Goal: Complete application form

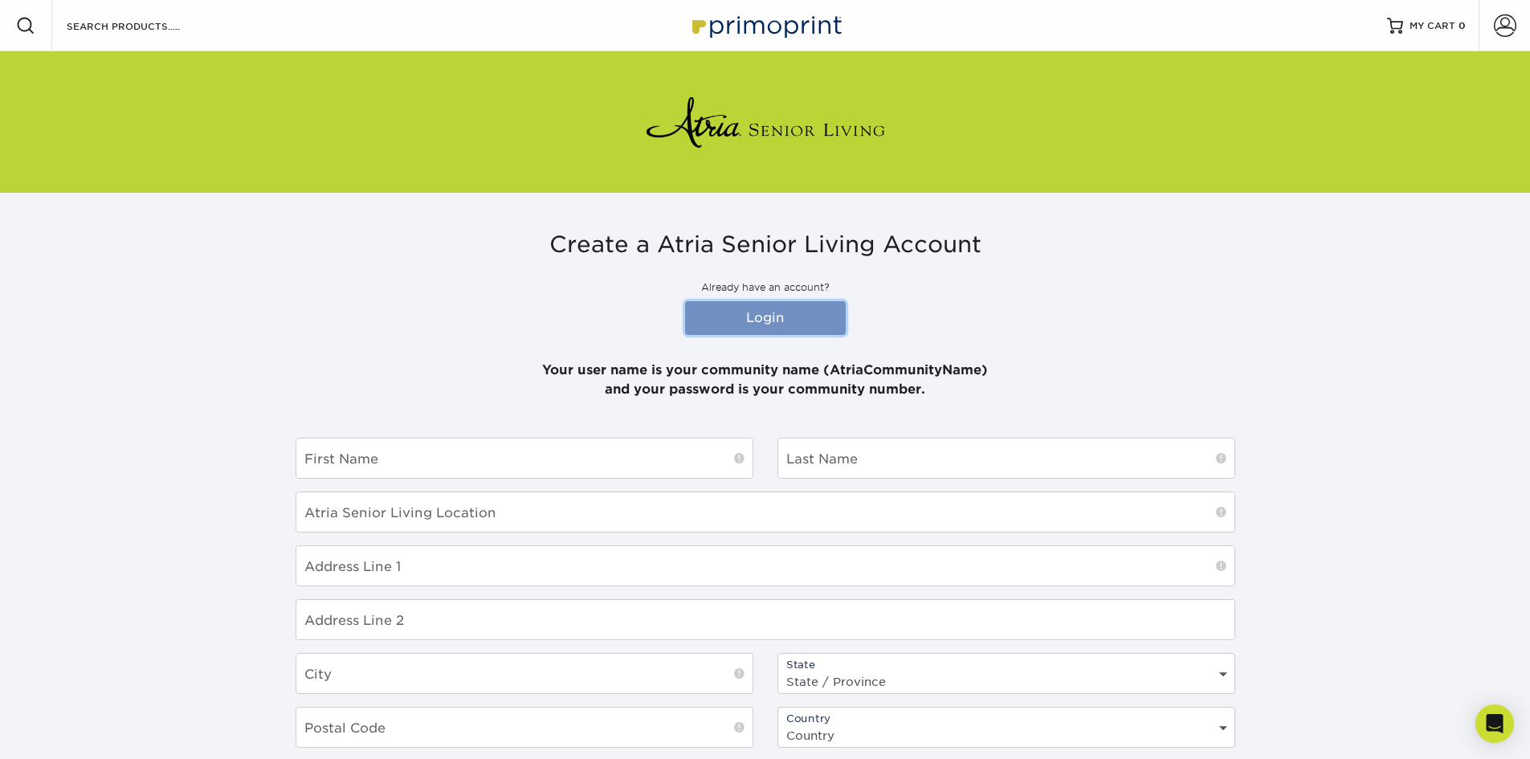
click at [761, 318] on link "Login" at bounding box center [765, 318] width 161 height 34
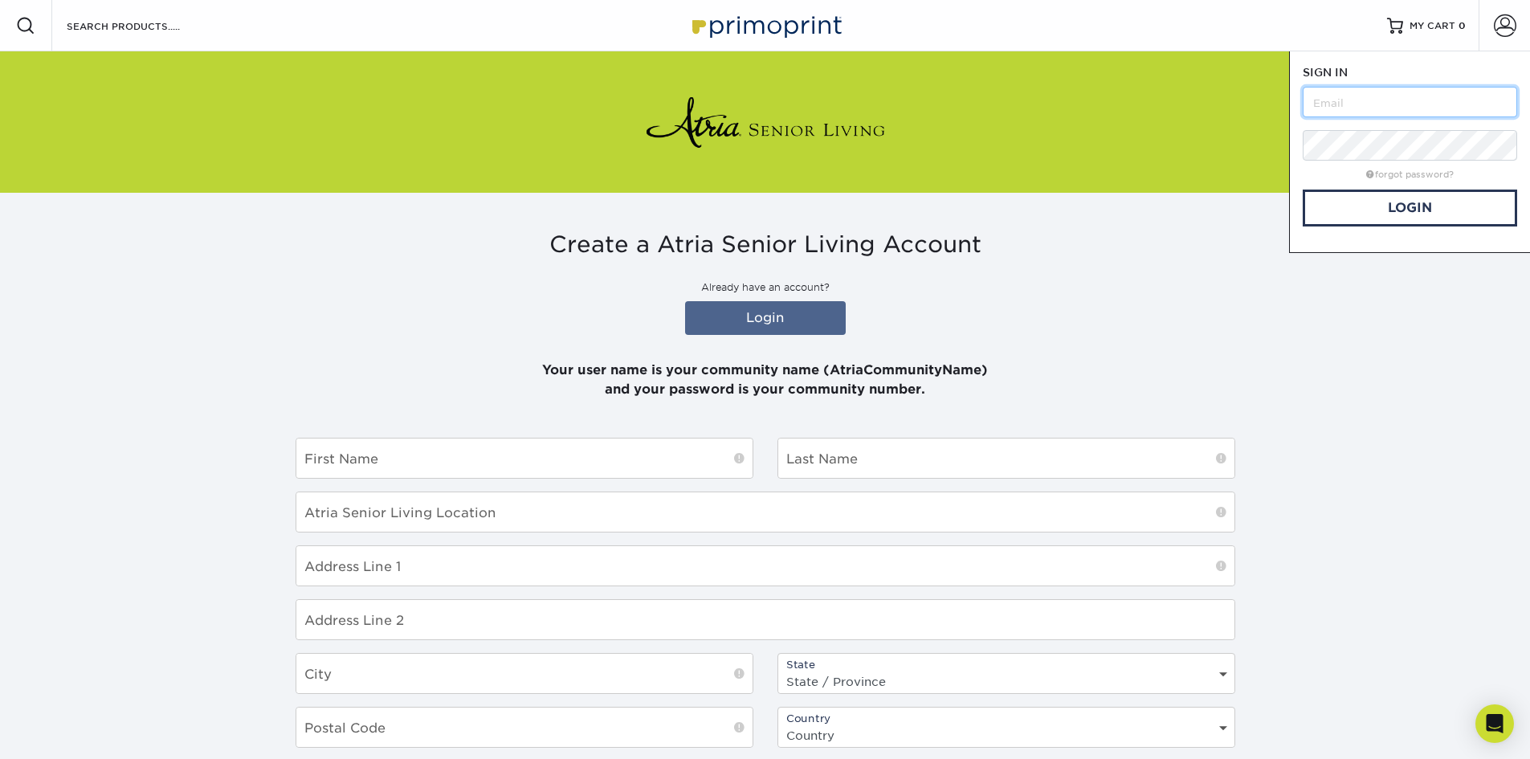
click at [1413, 104] on input "text" at bounding box center [1410, 102] width 214 height 31
click at [1418, 205] on link "Login" at bounding box center [1410, 208] width 214 height 37
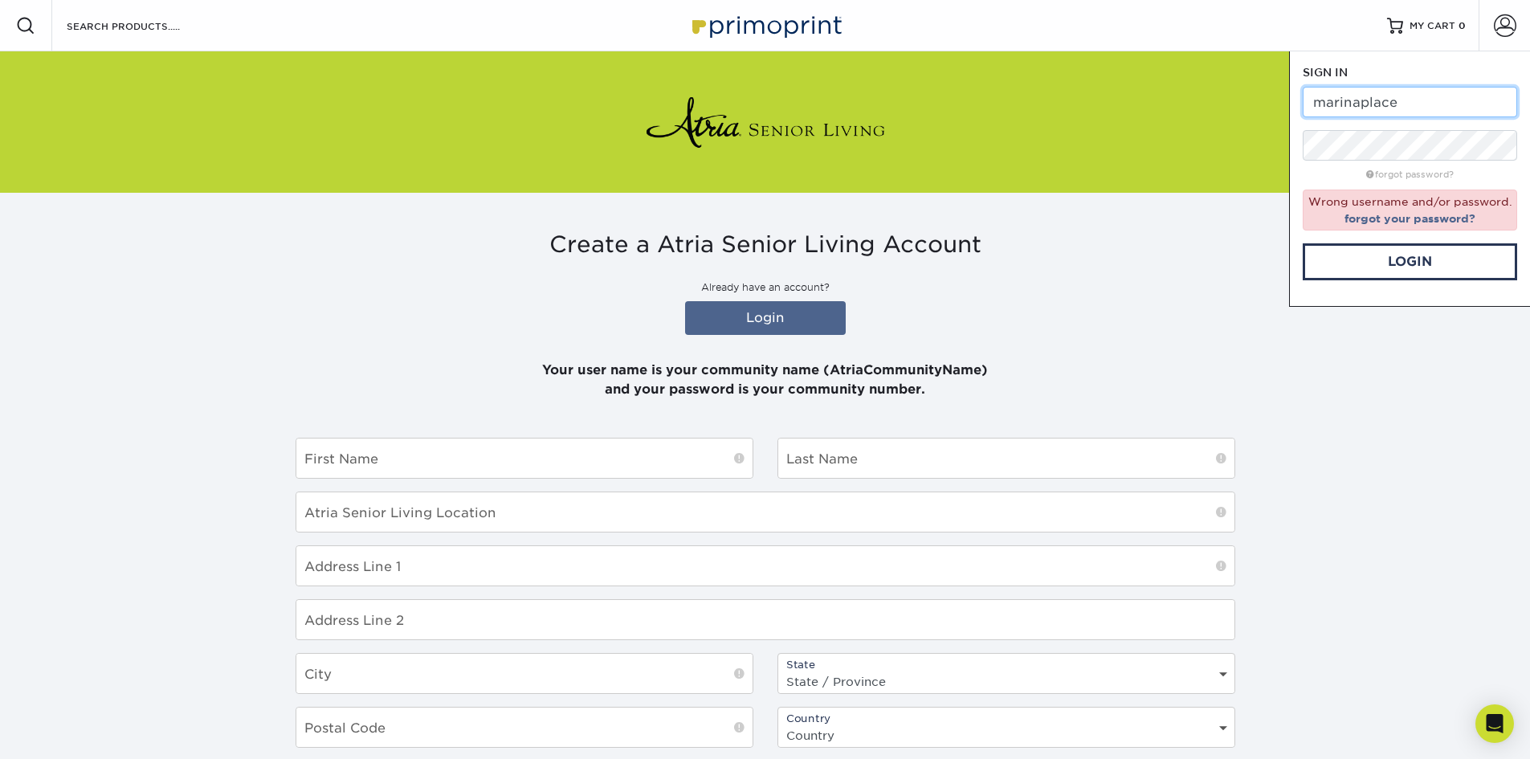
drag, startPoint x: 1424, startPoint y: 87, endPoint x: 1297, endPoint y: 99, distance: 127.5
click at [1297, 99] on div "SIGN IN CREATE AN ACCOUNT marinaplace forgot password? Wrong username and/or pa…" at bounding box center [1409, 178] width 241 height 255
type input "atriamarinaplace"
click at [1399, 262] on link "Login" at bounding box center [1410, 261] width 214 height 37
click at [1155, 180] on div at bounding box center [766, 121] width 940 height 141
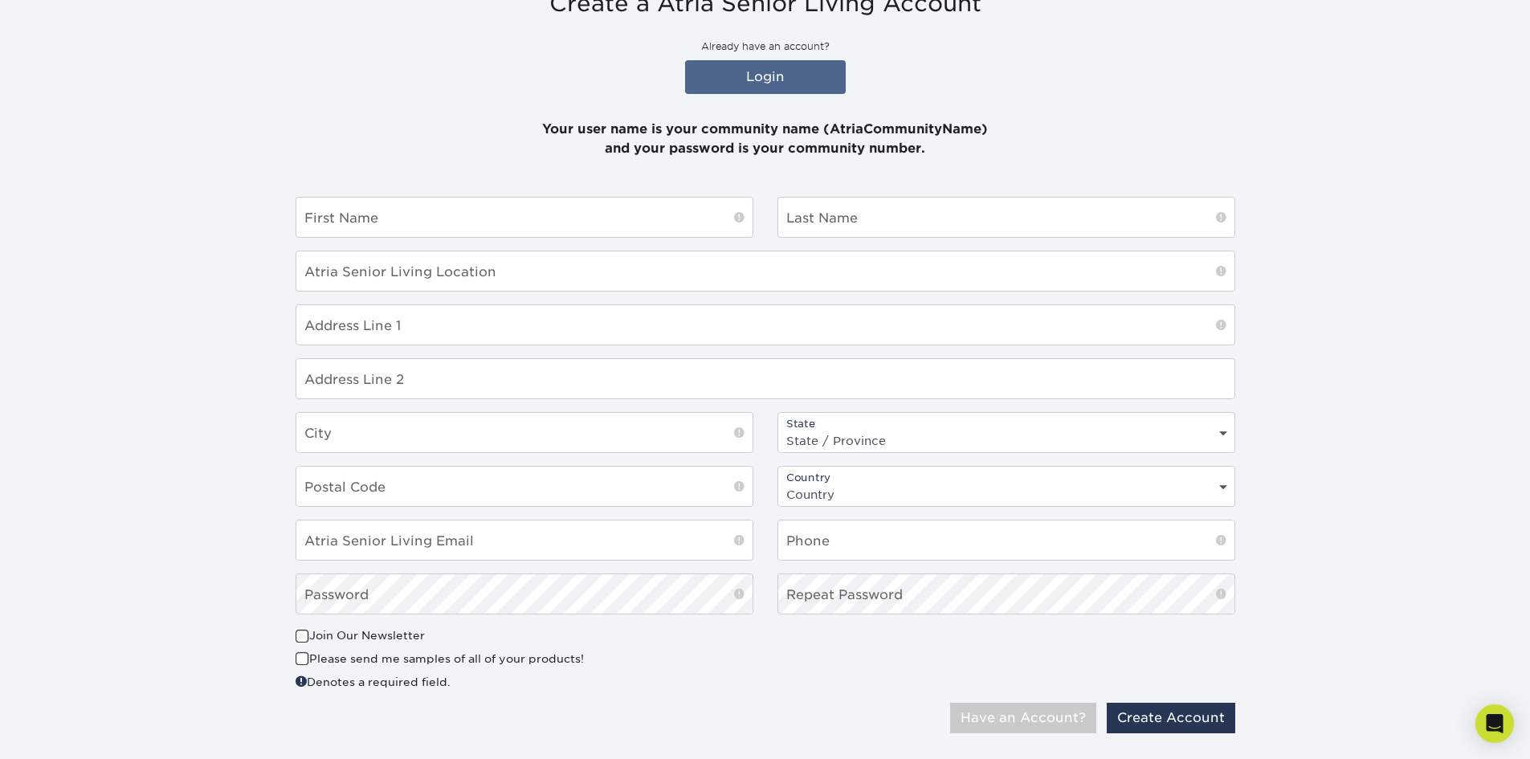
scroll to position [161, 0]
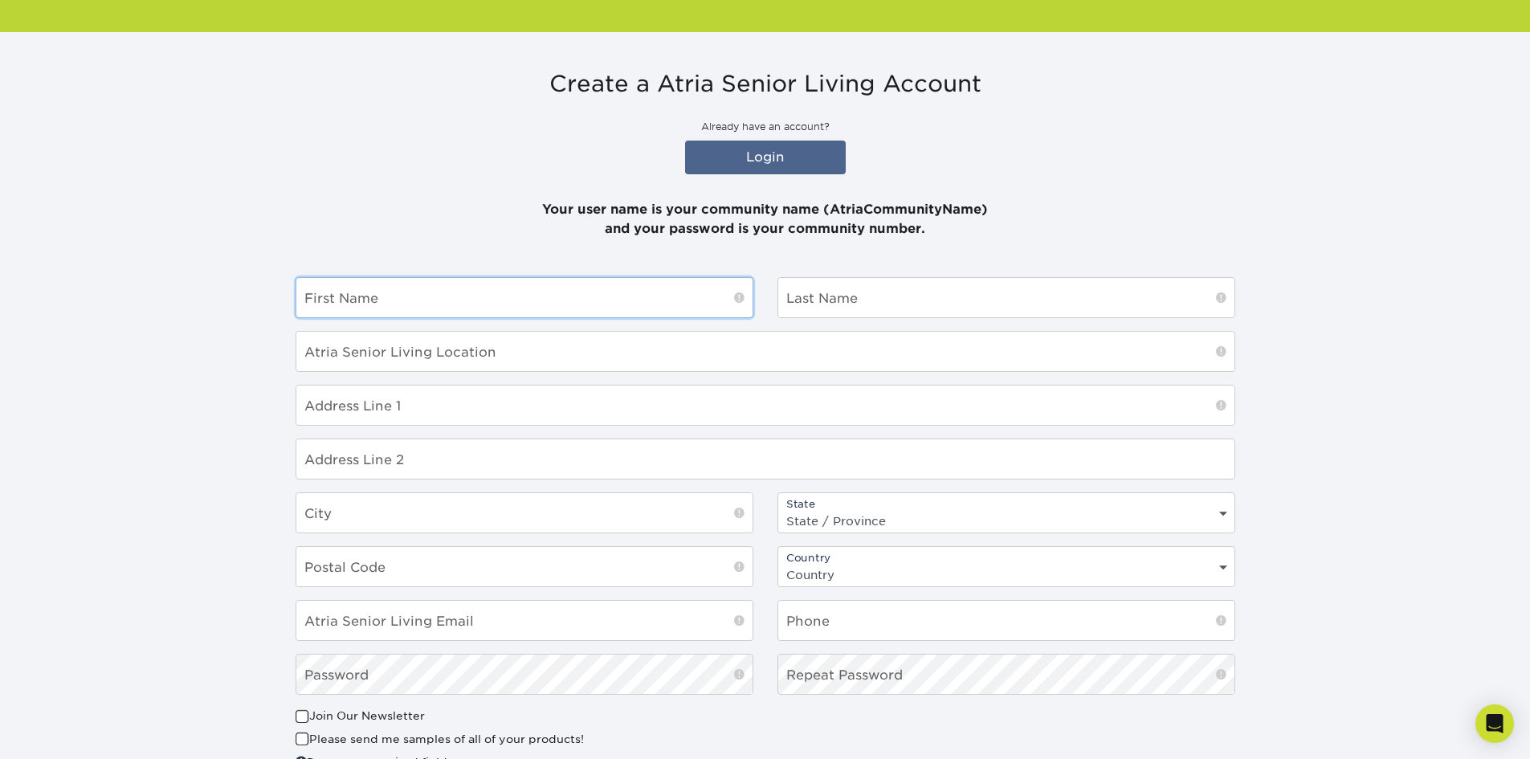
click at [564, 302] on input "text" at bounding box center [524, 297] width 456 height 39
type input "[PERSON_NAME]"
type input "Abimerhi"
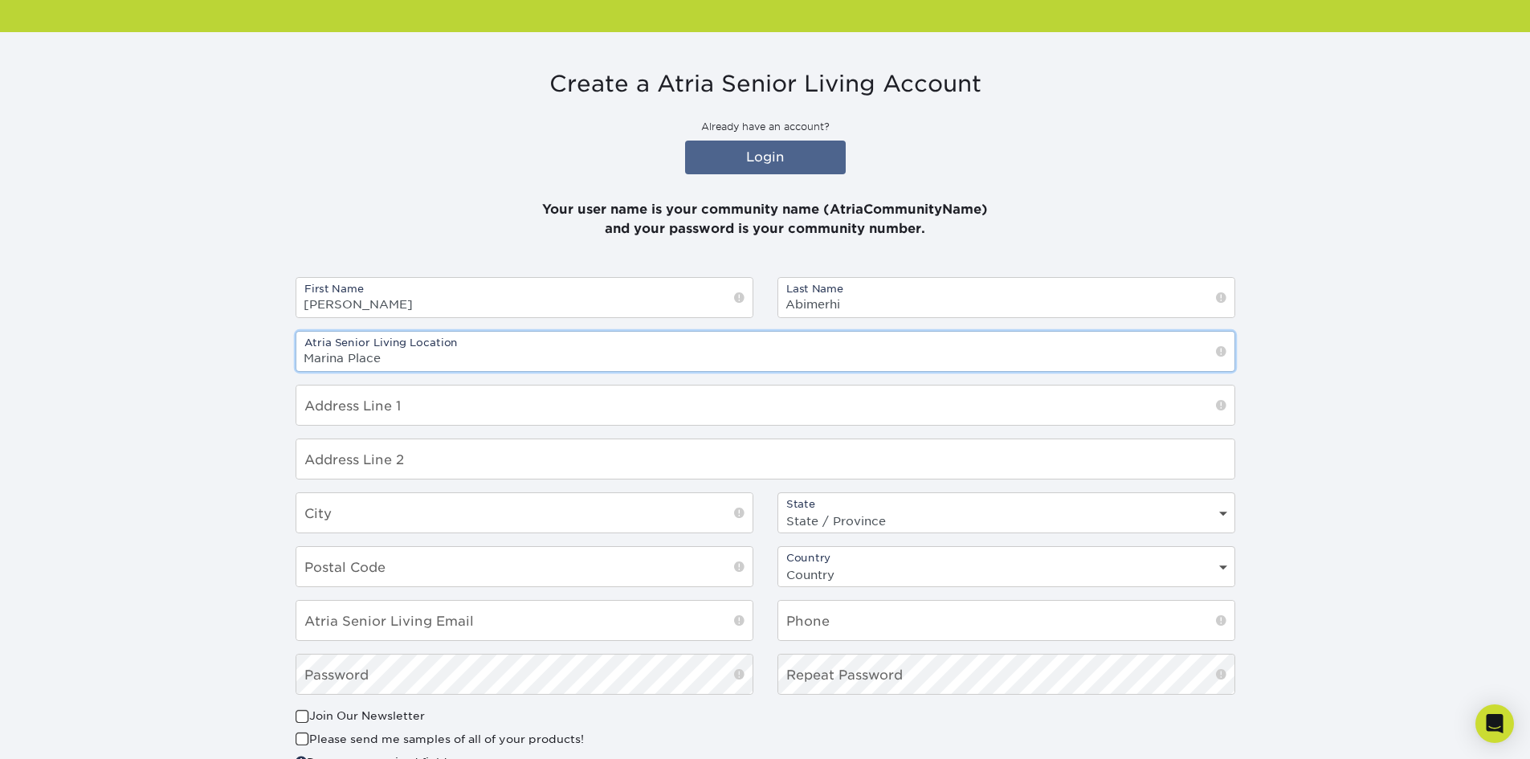
type input "Marina Place"
click at [423, 391] on input "text" at bounding box center [765, 405] width 938 height 39
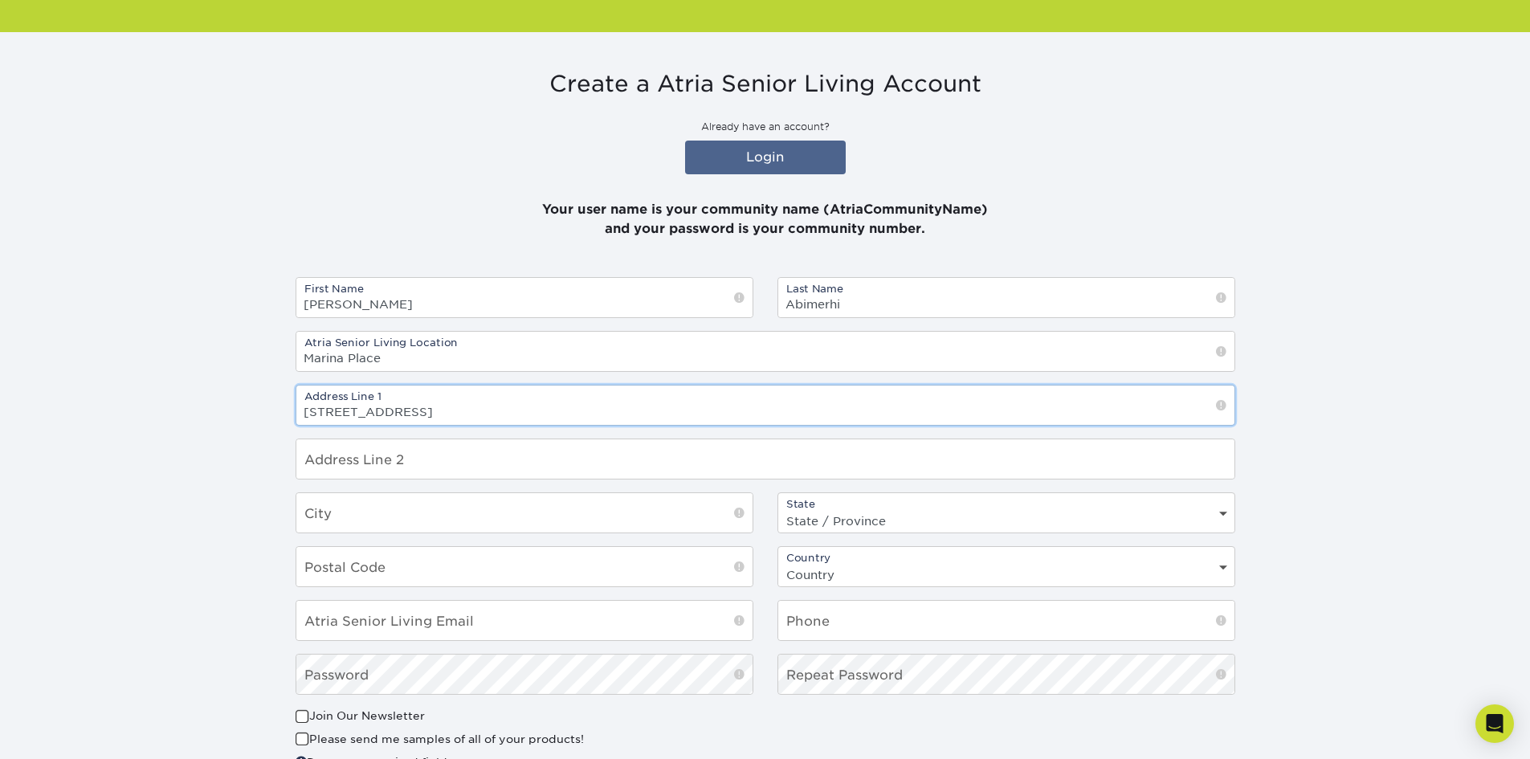
type input "4 Seaport Drive"
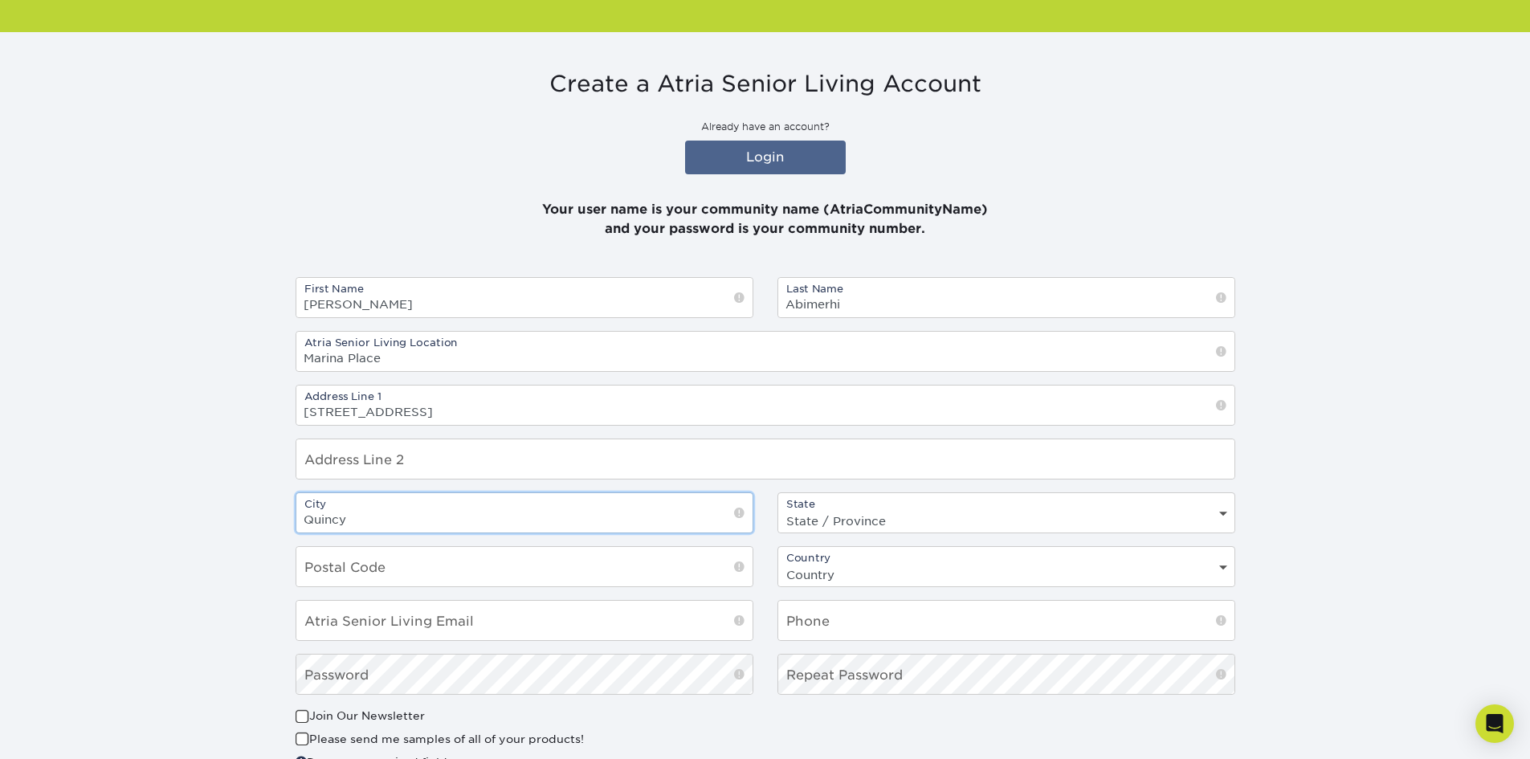
type input "Quincy"
select select "MA"
click at [357, 565] on input "text" at bounding box center [524, 566] width 456 height 39
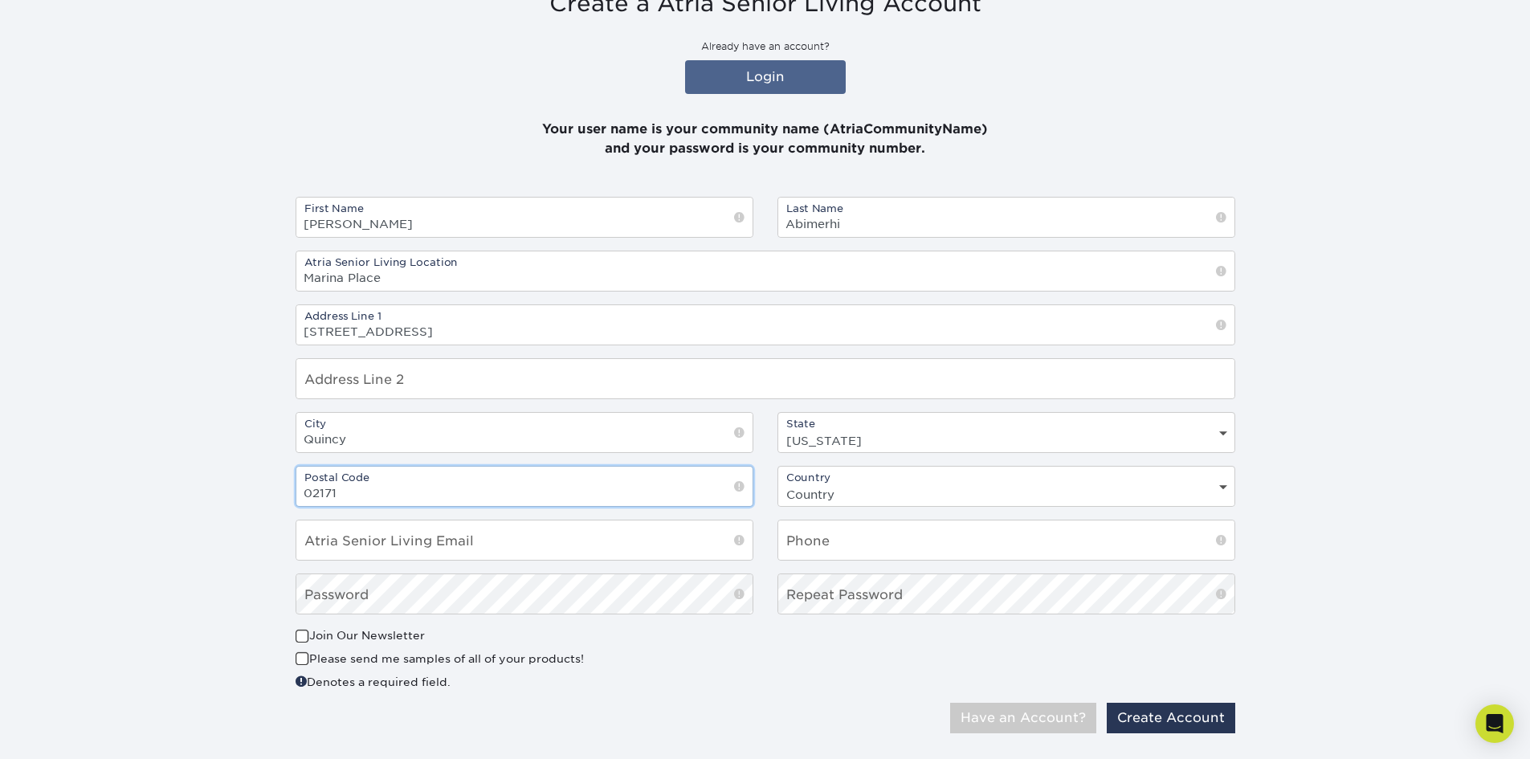
type input "02171"
click at [526, 533] on input "email" at bounding box center [524, 539] width 456 height 39
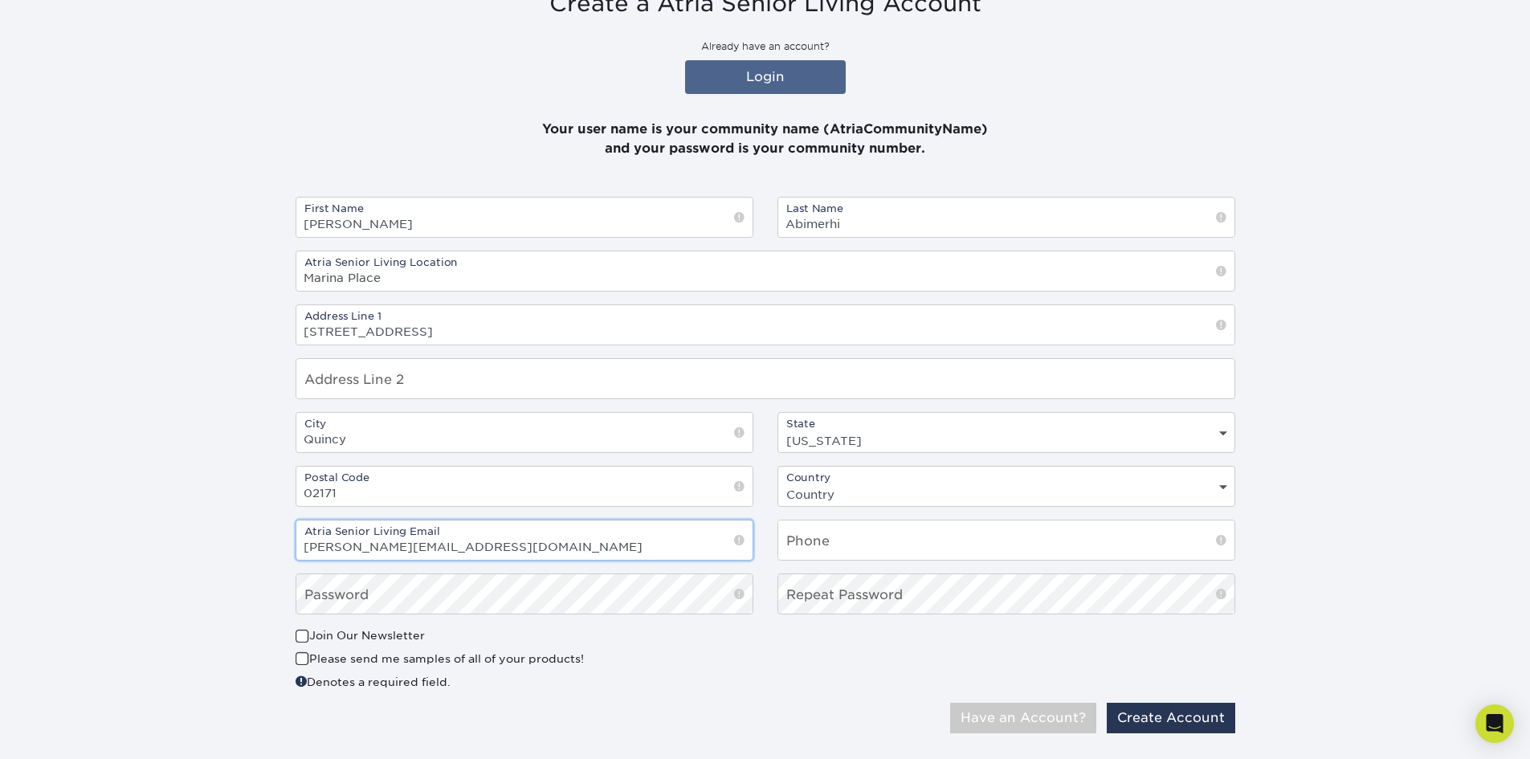
type input "sophie.abimerhi@atriaseniorliving.com"
click at [879, 521] on input "text" at bounding box center [1006, 539] width 456 height 39
type input "857-278-7705"
click at [1008, 596] on div "First Name Sophie Last Name Abimerhi Atria Senior Living Location Marina Place …" at bounding box center [766, 412] width 964 height 431
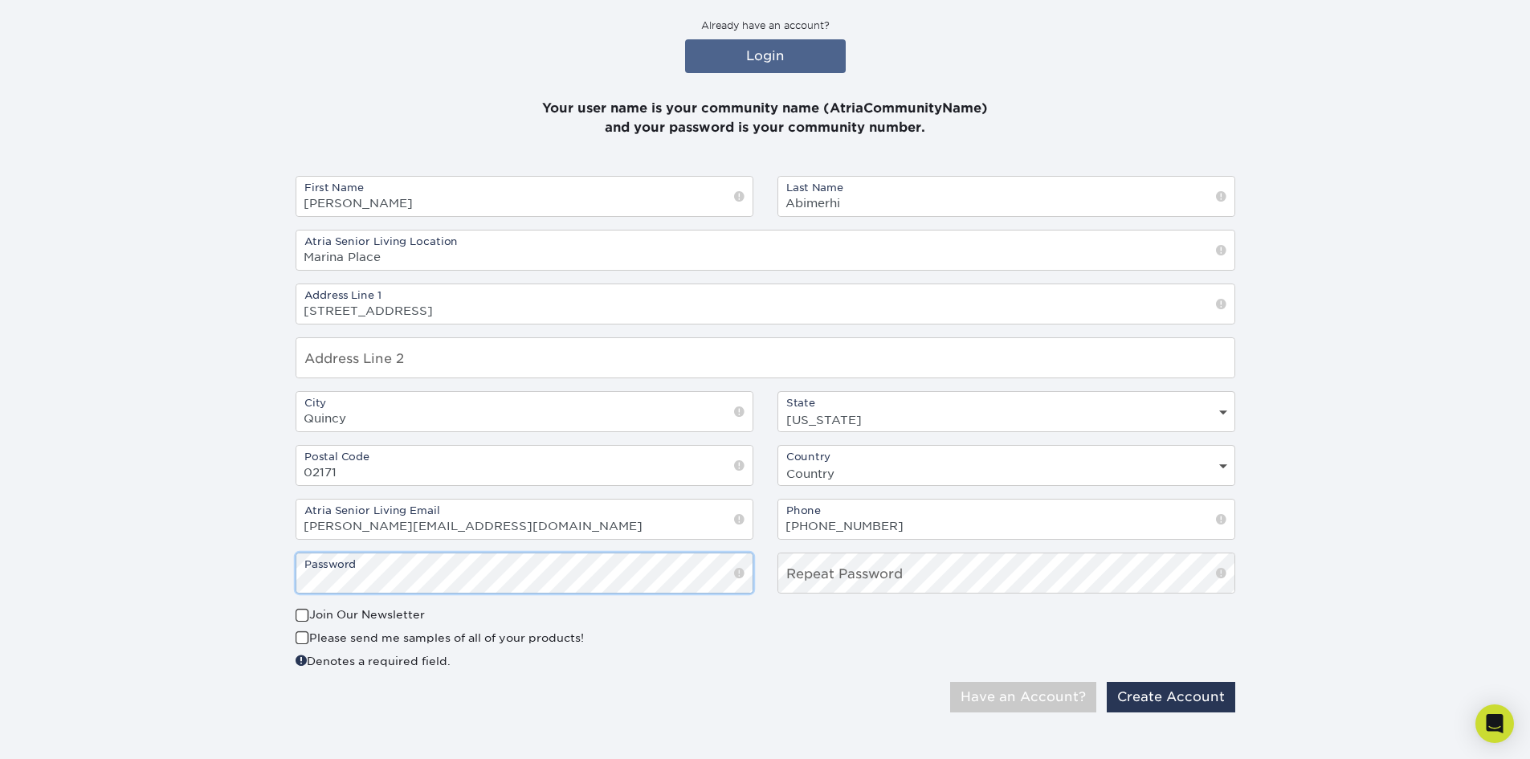
scroll to position [273, 0]
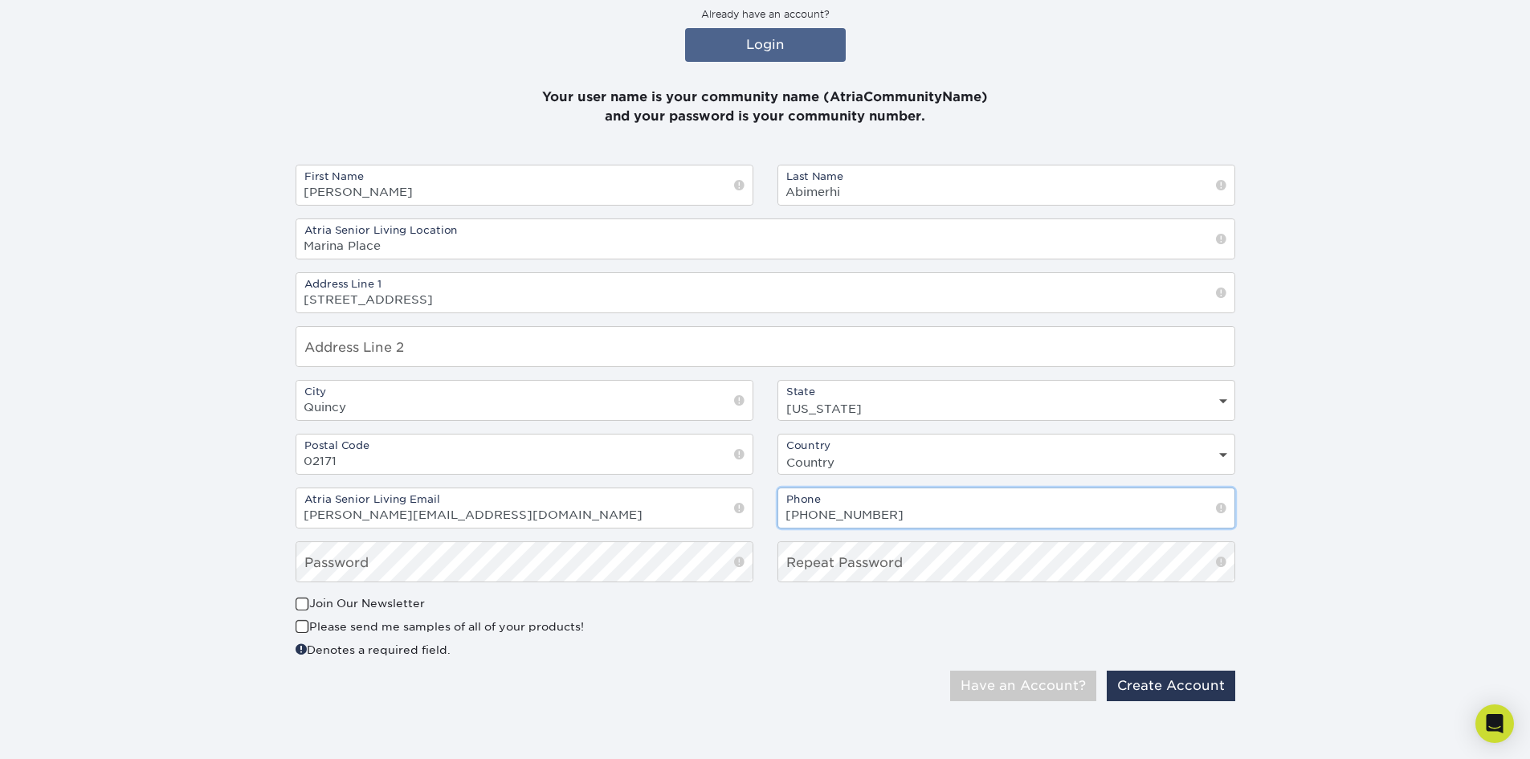
click at [930, 502] on input "857-278-7705" at bounding box center [1006, 507] width 456 height 39
click at [1185, 703] on div "Only Atria Senior Living email addresses are accepted! Have an Account? Create …" at bounding box center [766, 692] width 964 height 43
click at [1191, 692] on button "Create Account" at bounding box center [1171, 686] width 129 height 31
click at [936, 454] on select "Country United States Canada" at bounding box center [1006, 462] width 456 height 23
select select "US"
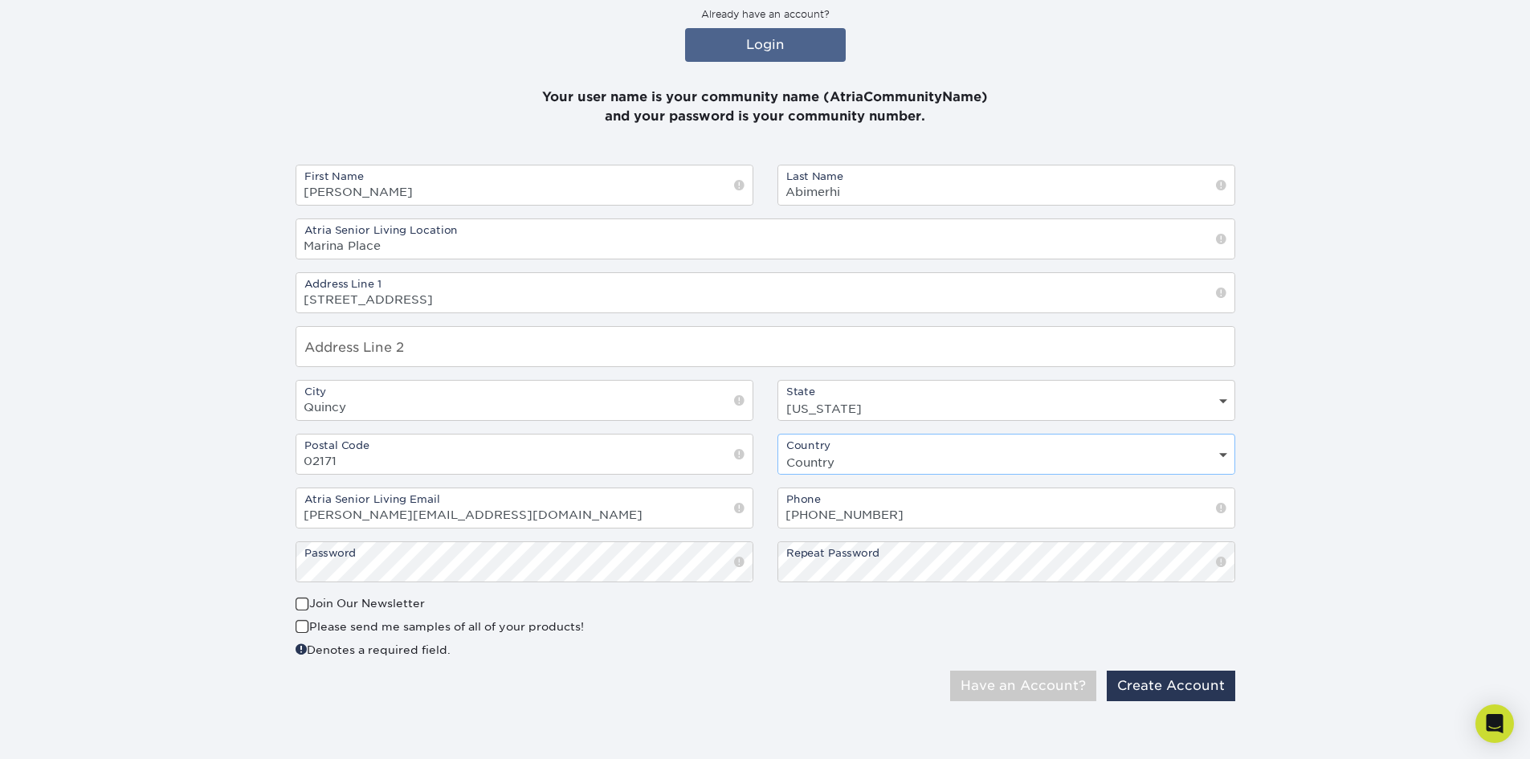
click at [778, 451] on select "Country United States Canada" at bounding box center [1006, 462] width 456 height 23
click at [1205, 691] on button "Create Account" at bounding box center [1171, 686] width 129 height 31
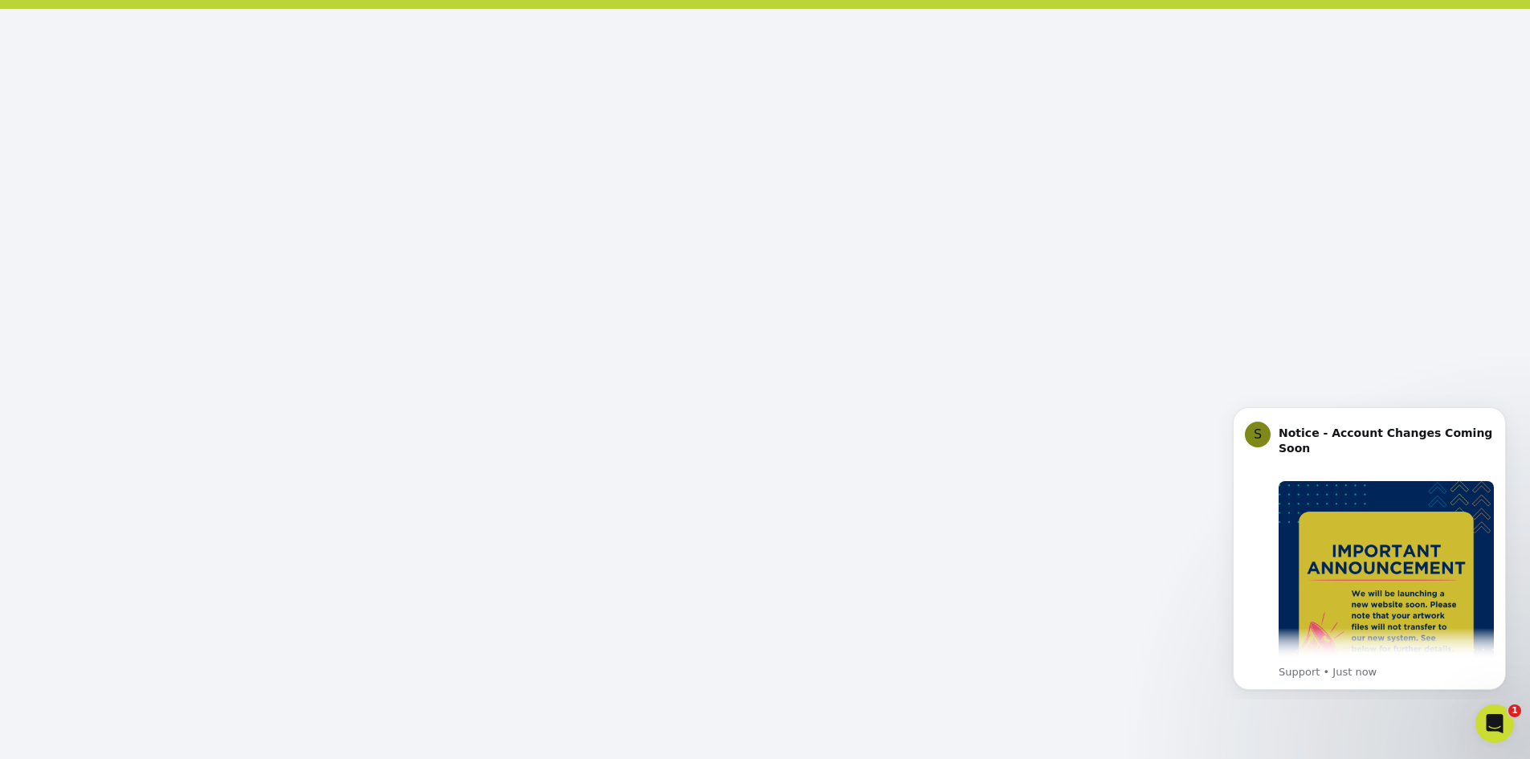
scroll to position [188, 0]
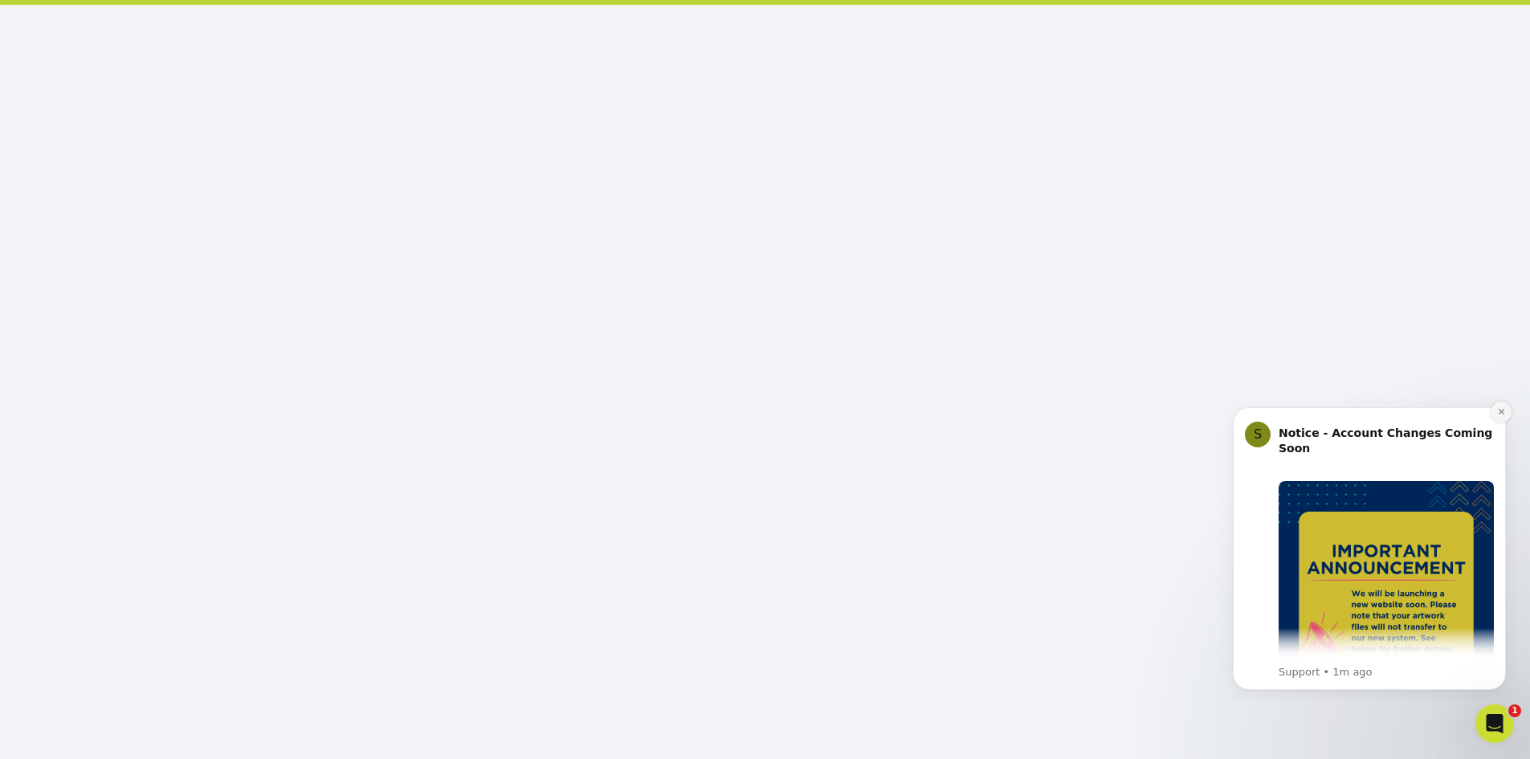
click at [1496, 414] on button "Dismiss notification" at bounding box center [1501, 412] width 21 height 21
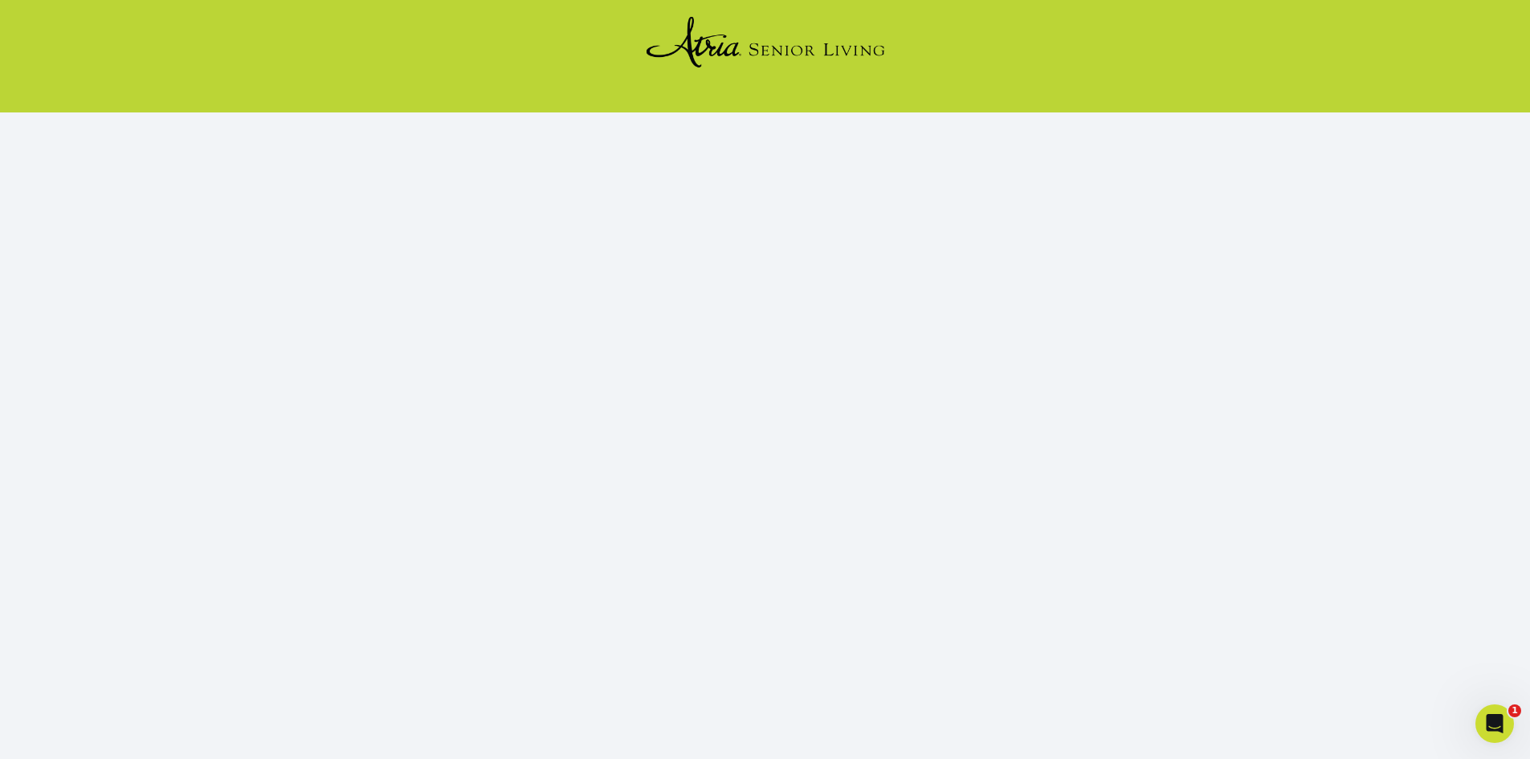
scroll to position [0, 0]
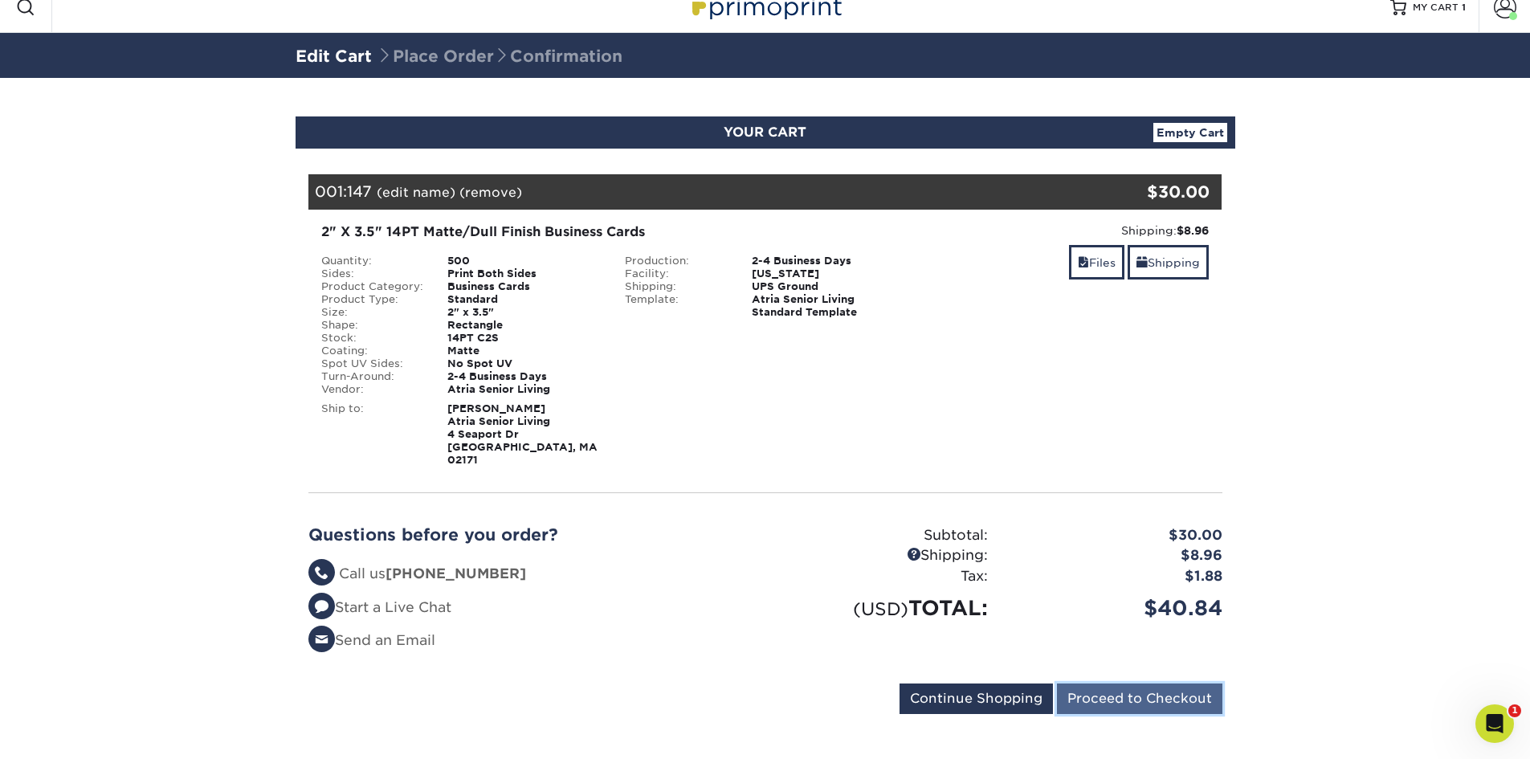
click at [1187, 691] on input "Proceed to Checkout" at bounding box center [1139, 699] width 165 height 31
